Goal: Check status: Check status

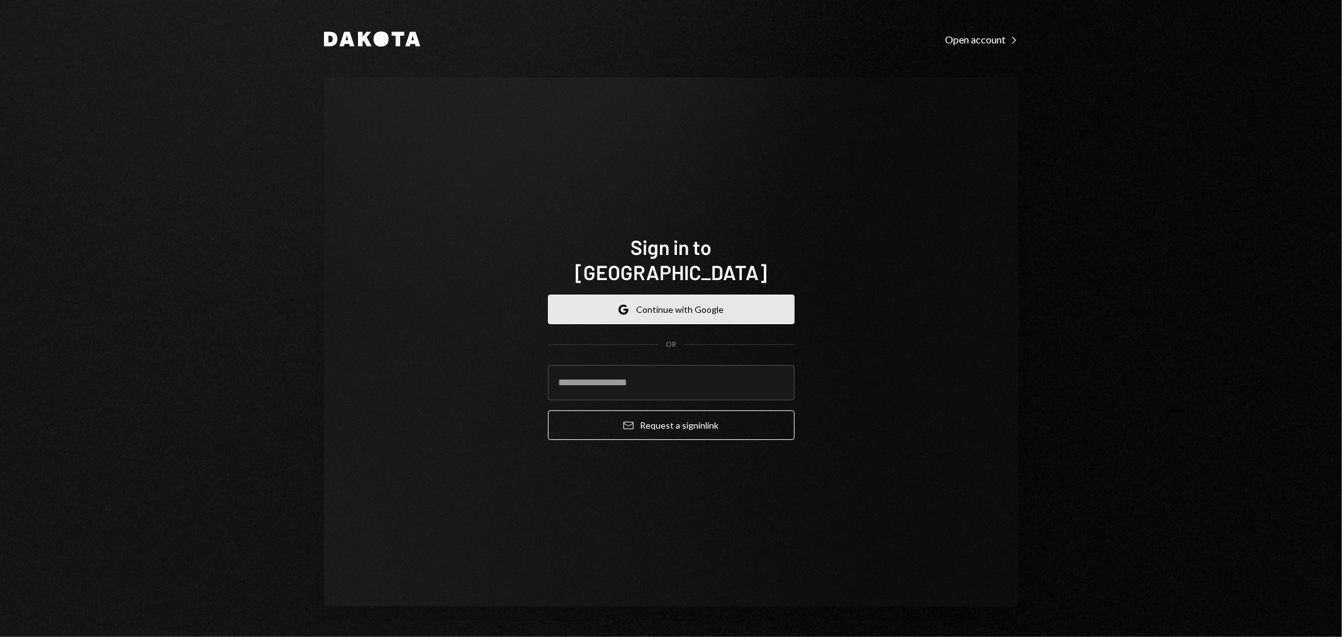
click at [686, 300] on button "Google Continue with Google" at bounding box center [671, 310] width 247 height 30
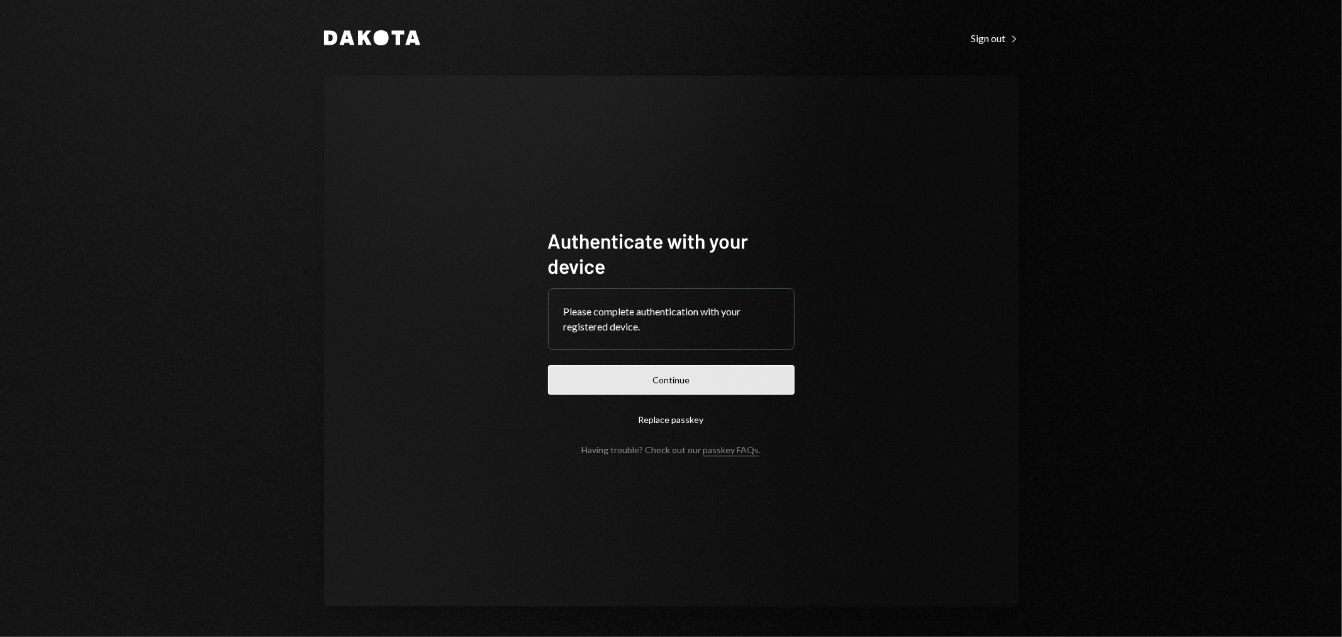
click at [656, 380] on button "Continue" at bounding box center [671, 380] width 247 height 30
click at [712, 386] on button "Continue" at bounding box center [671, 380] width 247 height 30
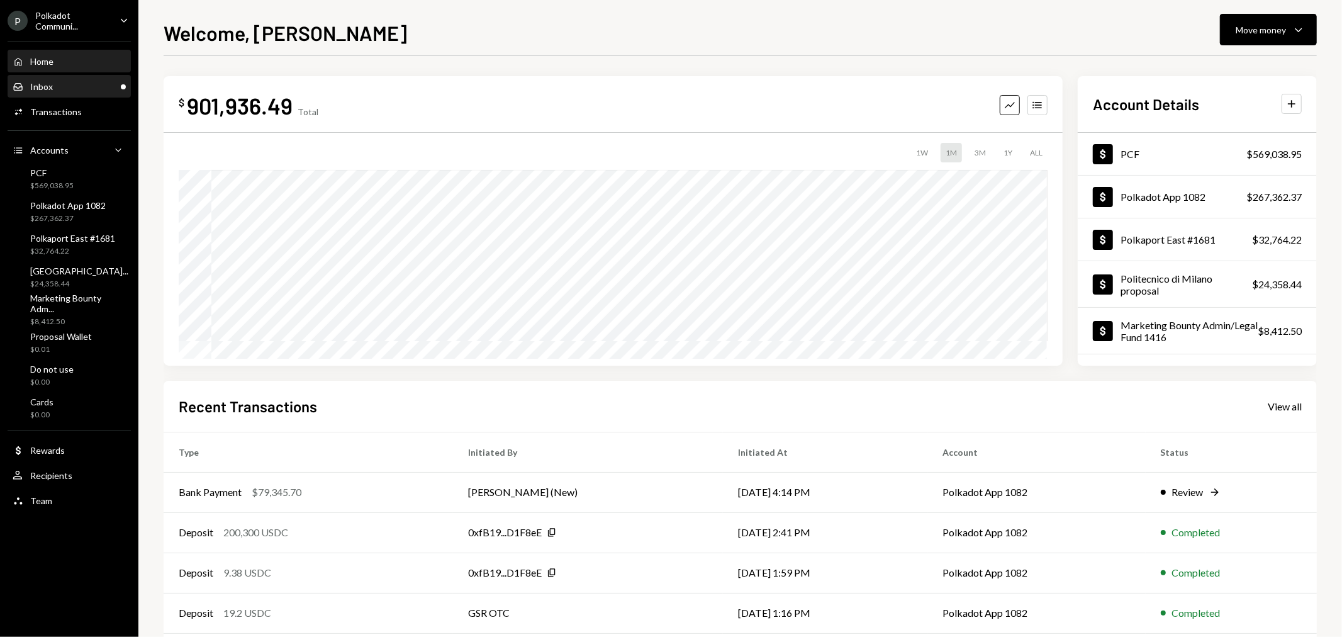
click at [93, 81] on div "Inbox Inbox" at bounding box center [69, 86] width 113 height 11
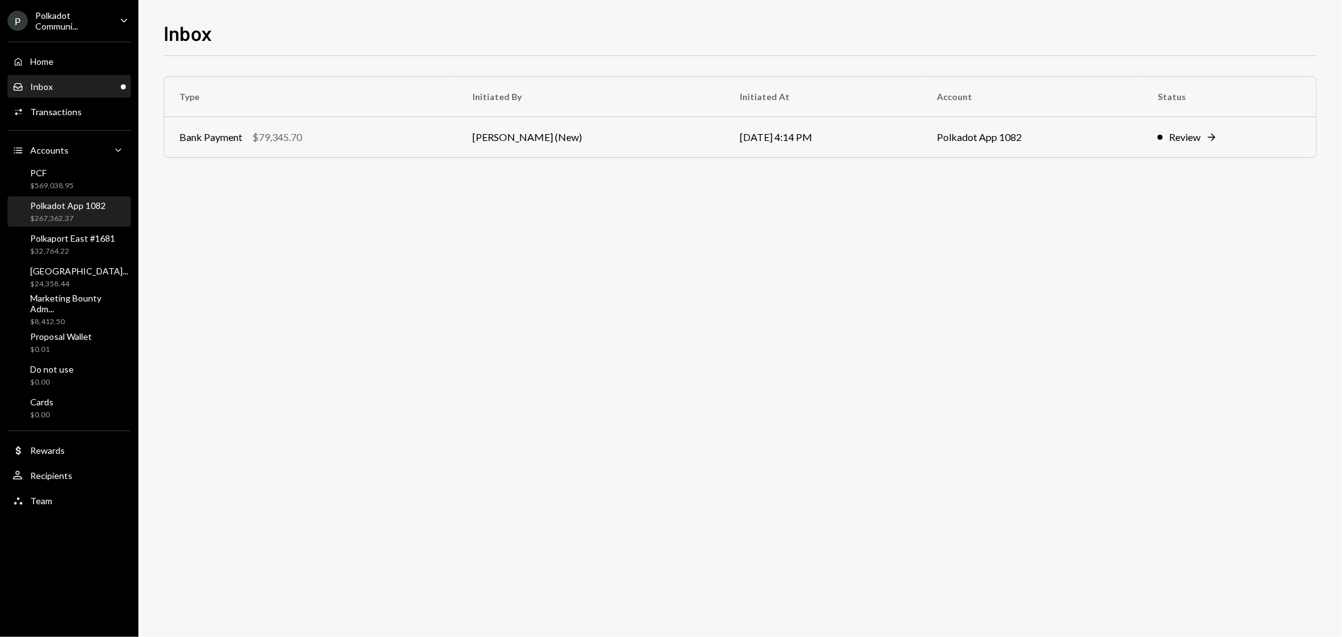
click at [72, 213] on div "$267,362.37" at bounding box center [68, 218] width 76 height 11
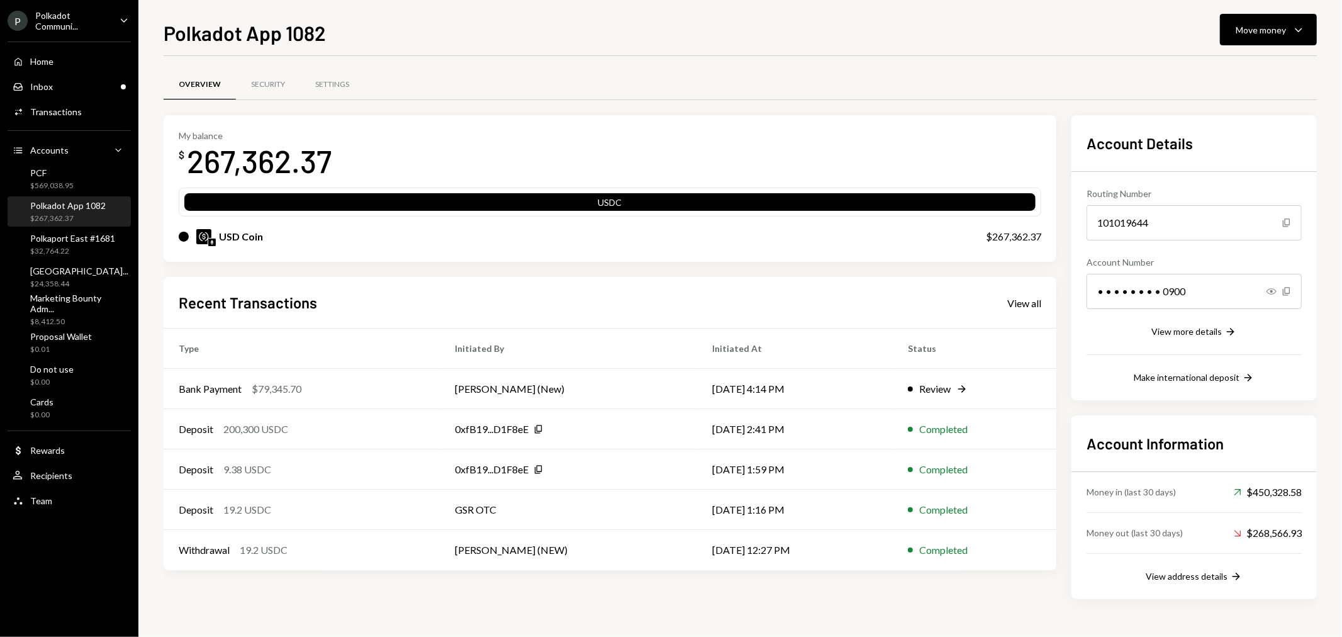
click at [1033, 311] on div "Recent Transactions View all" at bounding box center [610, 302] width 863 height 21
click at [1026, 301] on div "View all" at bounding box center [1024, 303] width 34 height 13
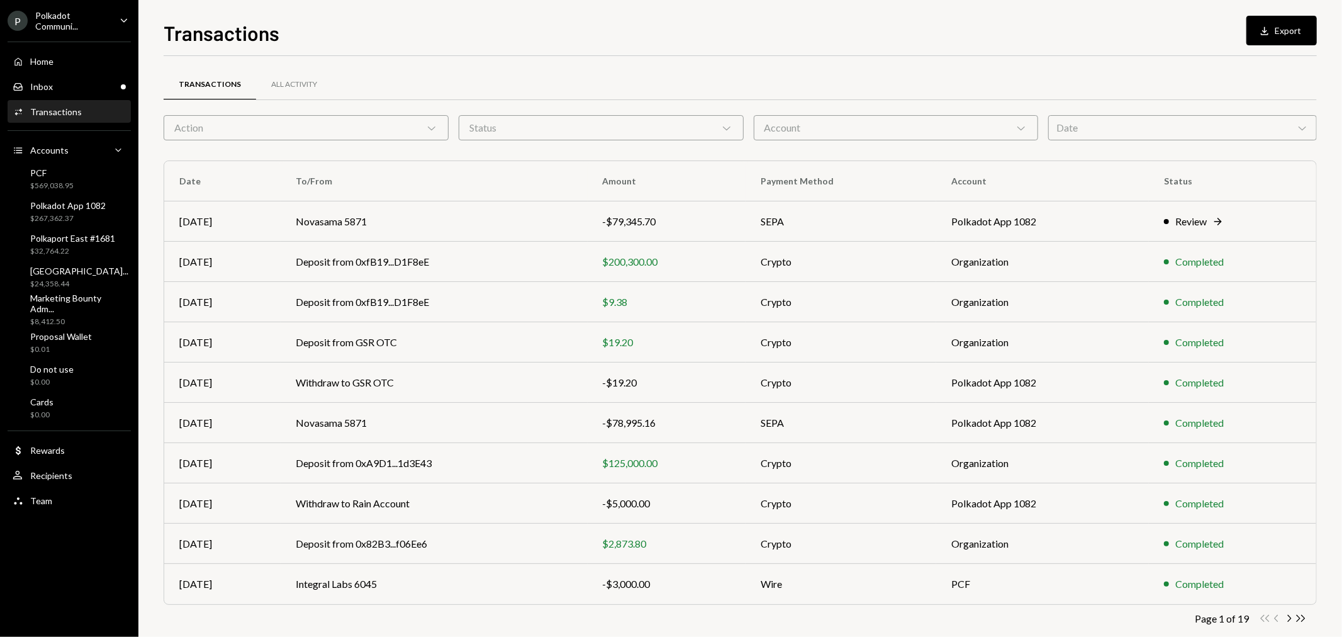
click at [827, 123] on div "Account Chevron Down" at bounding box center [896, 127] width 285 height 25
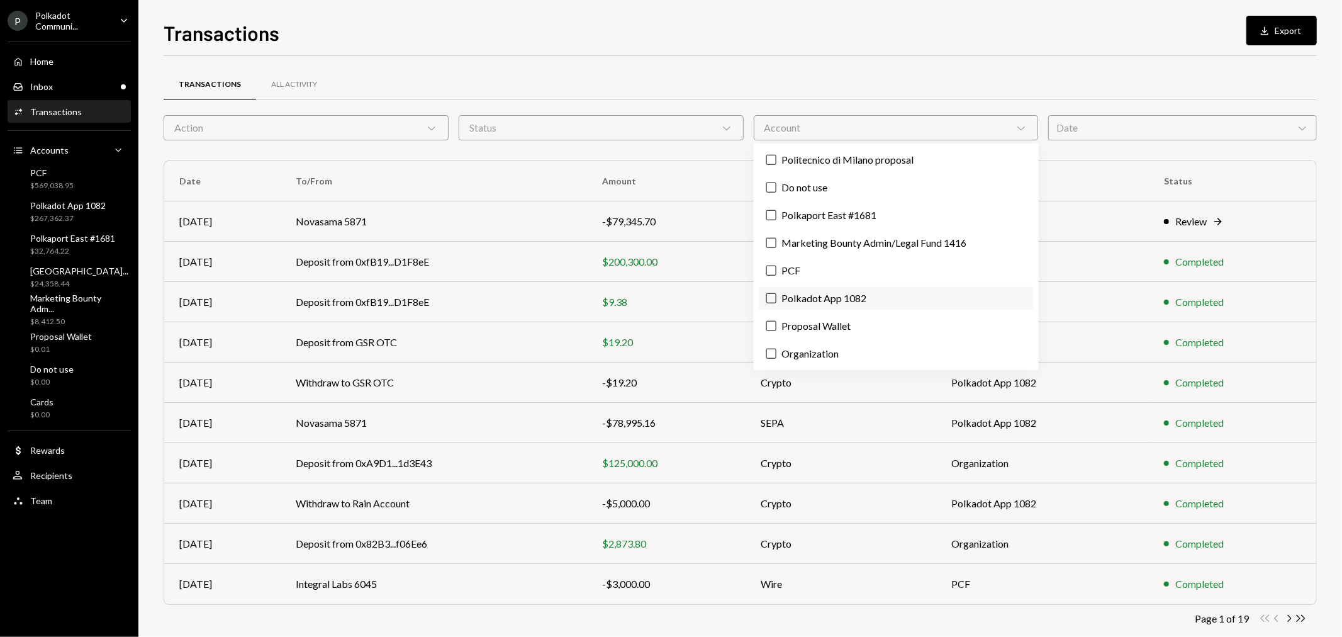
click at [823, 299] on label "Polkadot App 1082" at bounding box center [896, 298] width 275 height 23
click at [777, 299] on button "Polkadot App 1082" at bounding box center [771, 298] width 10 height 10
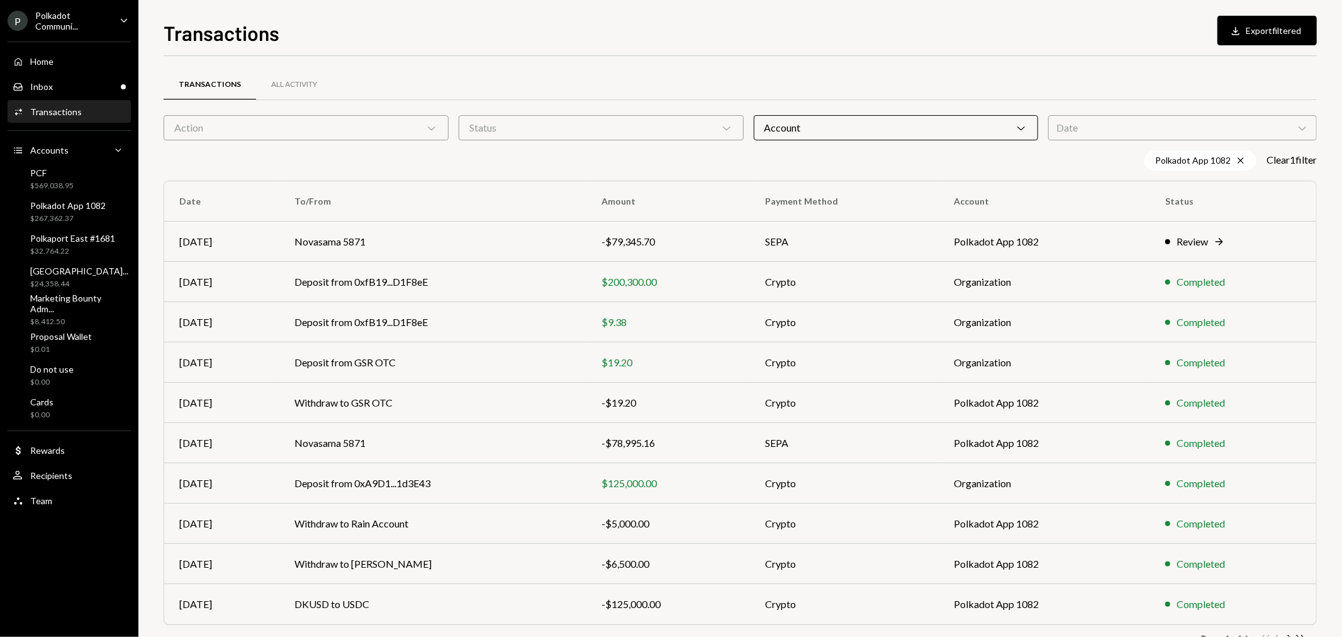
click at [651, 159] on div "Polkadot App 1082 Cross Clear 1 filter" at bounding box center [740, 160] width 1153 height 20
click at [315, 241] on td "Novasama 5871" at bounding box center [432, 242] width 307 height 40
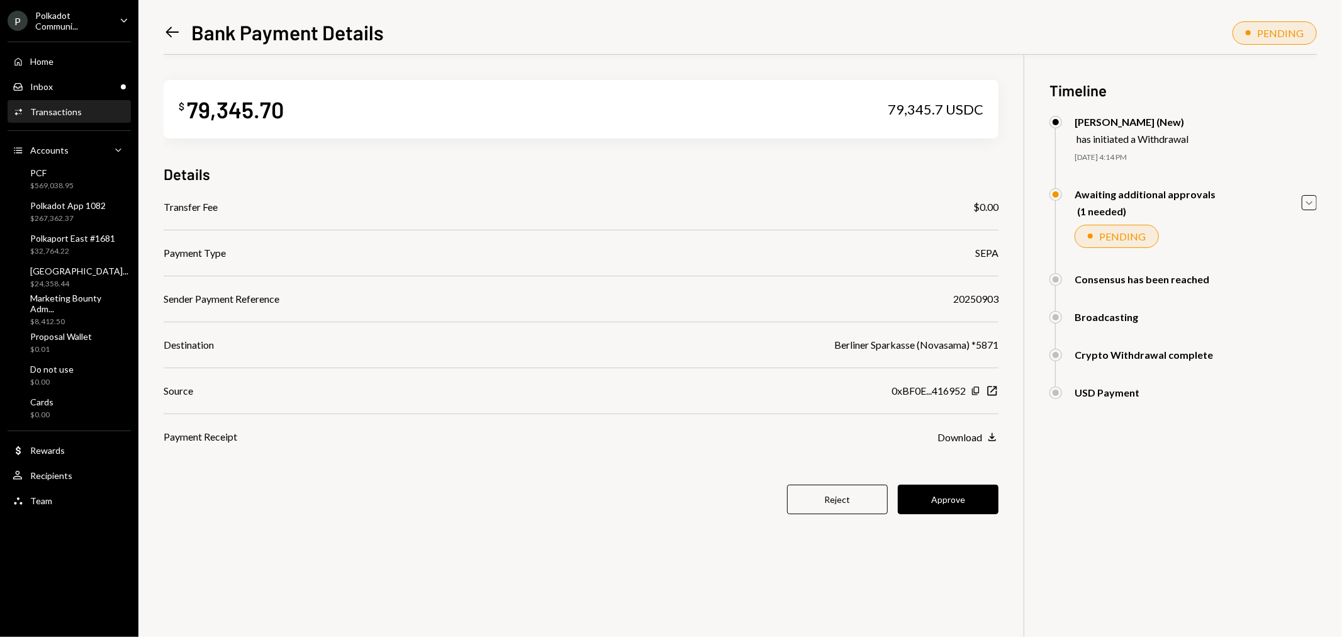
scroll to position [55, 0]
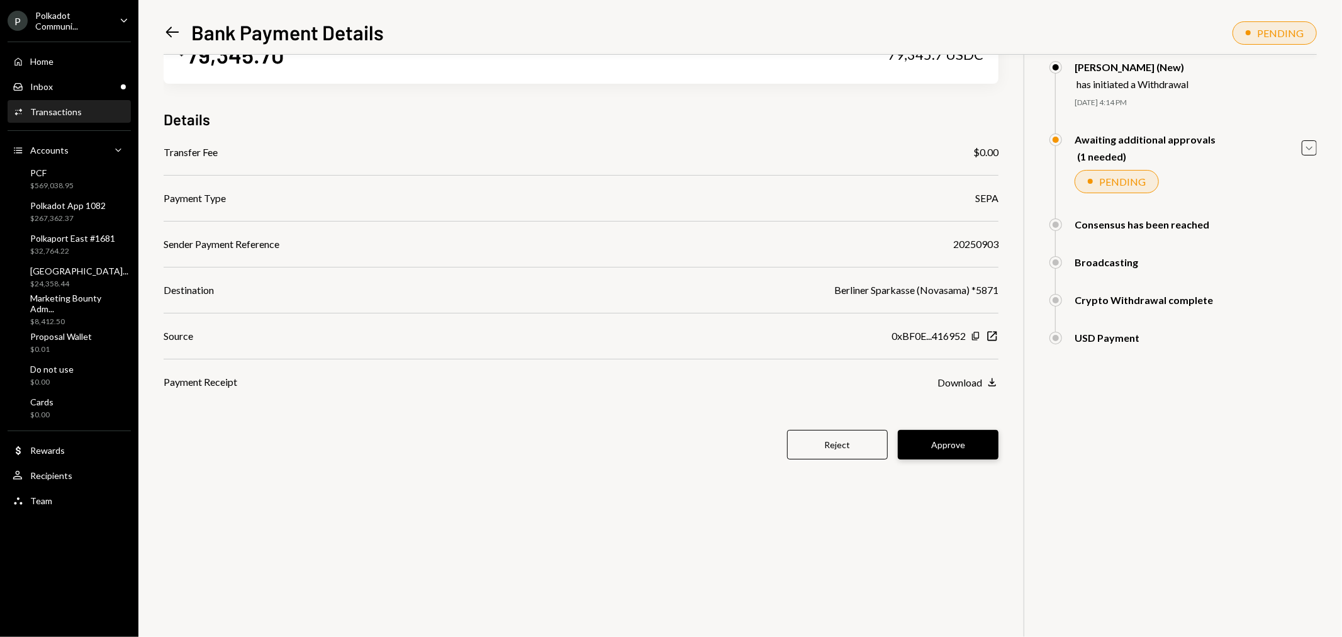
click at [963, 442] on button "Approve" at bounding box center [948, 445] width 101 height 30
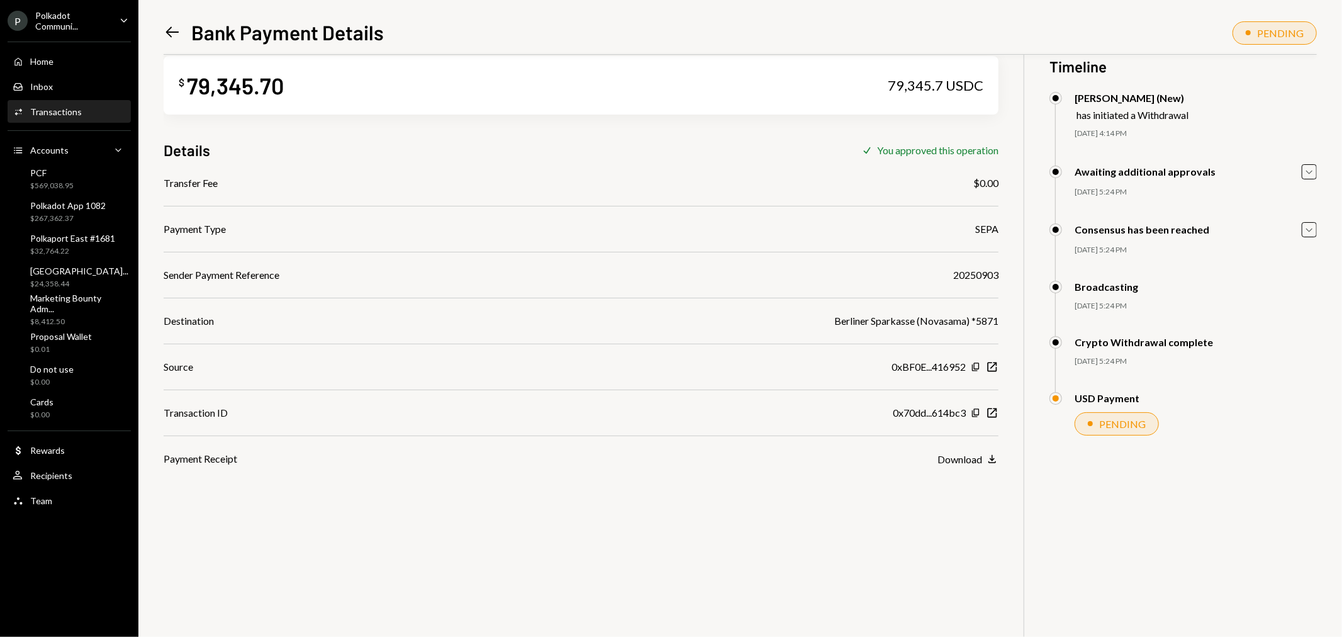
scroll to position [0, 0]
